Goal: Task Accomplishment & Management: Manage account settings

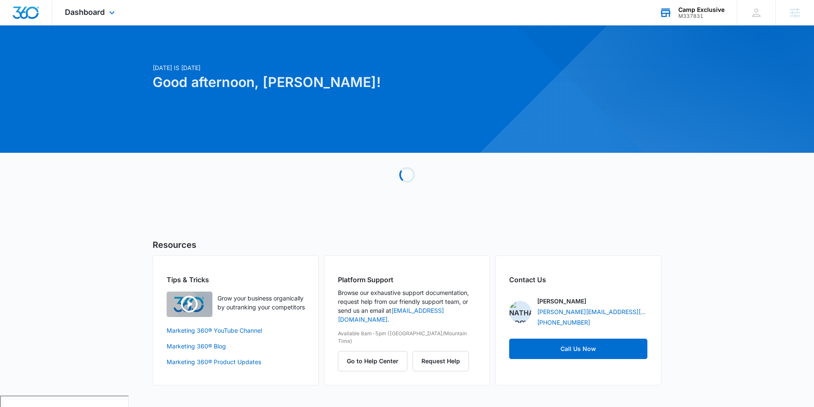
click at [690, 9] on div "Camp Exclusive" at bounding box center [701, 9] width 46 height 7
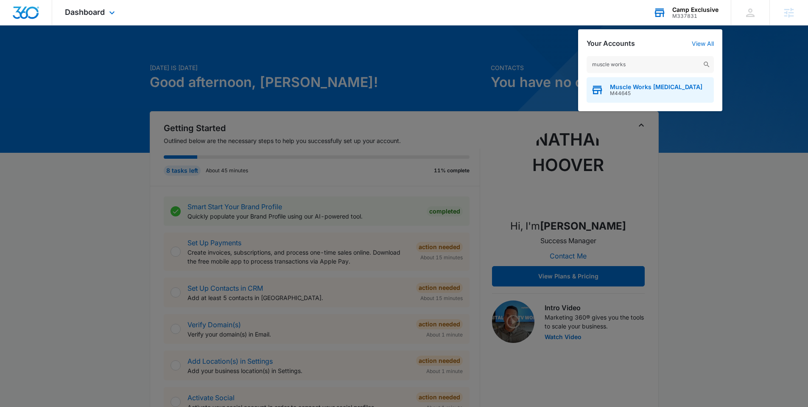
type input "muscle works"
click at [666, 84] on span "Muscle Works [MEDICAL_DATA]" at bounding box center [656, 87] width 92 height 7
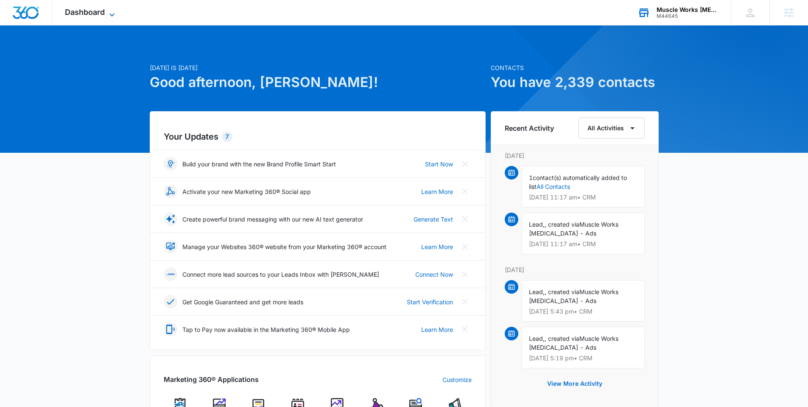
click at [102, 13] on span "Dashboard" at bounding box center [85, 12] width 40 height 9
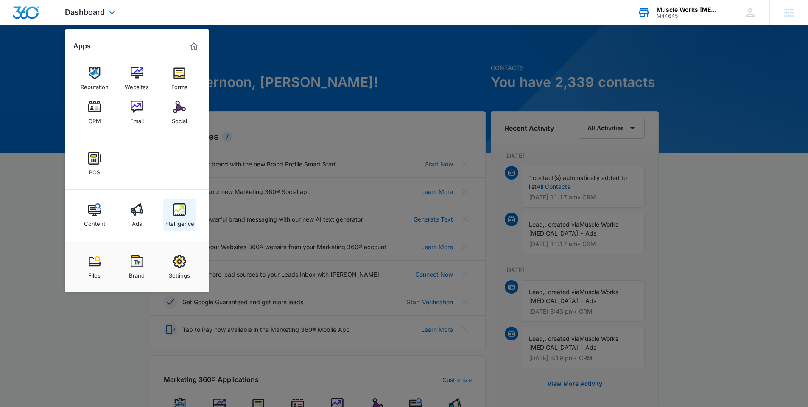
click at [181, 209] on img at bounding box center [179, 209] width 13 height 13
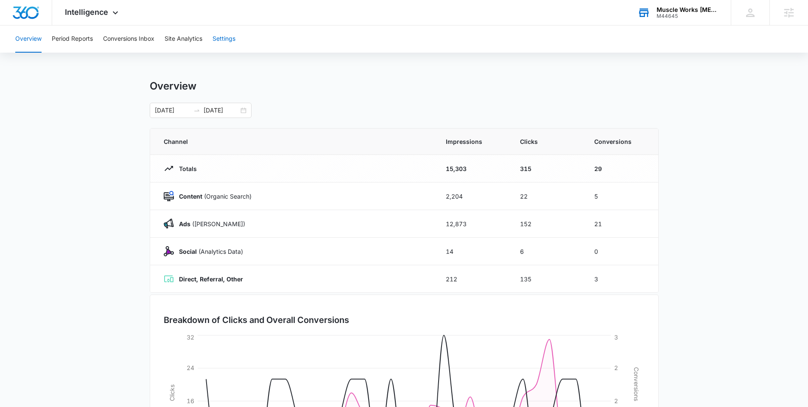
click at [232, 35] on button "Settings" at bounding box center [223, 38] width 23 height 27
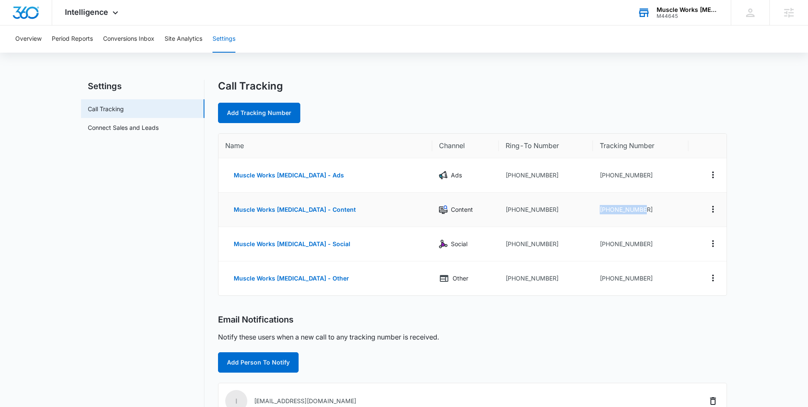
drag, startPoint x: 640, startPoint y: 207, endPoint x: 593, endPoint y: 208, distance: 47.5
click at [593, 208] on td "[PHONE_NUMBER]" at bounding box center [641, 209] width 96 height 34
click at [599, 209] on td "[PHONE_NUMBER]" at bounding box center [641, 209] width 96 height 34
drag, startPoint x: 600, startPoint y: 209, endPoint x: 638, endPoint y: 208, distance: 37.7
click at [638, 208] on td "[PHONE_NUMBER]" at bounding box center [641, 209] width 96 height 34
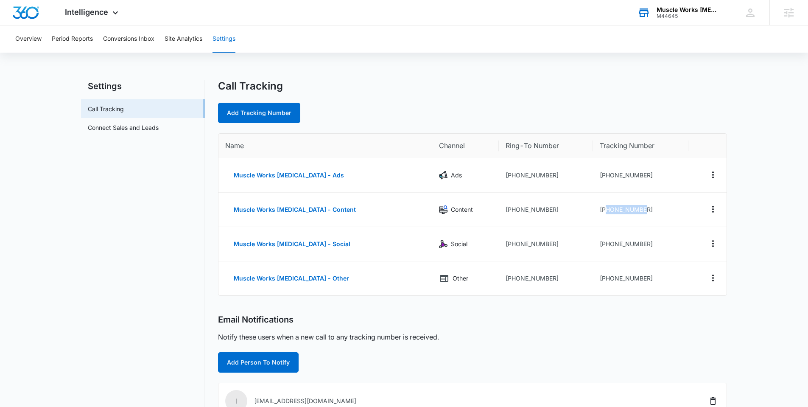
copy td "2082735031"
click at [100, 11] on span "Intelligence" at bounding box center [86, 12] width 43 height 9
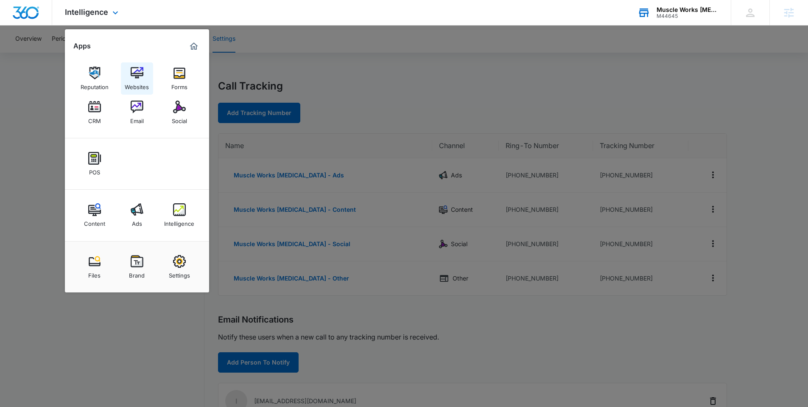
click at [140, 79] on div "Websites" at bounding box center [137, 84] width 24 height 11
